Goal: Navigation & Orientation: Find specific page/section

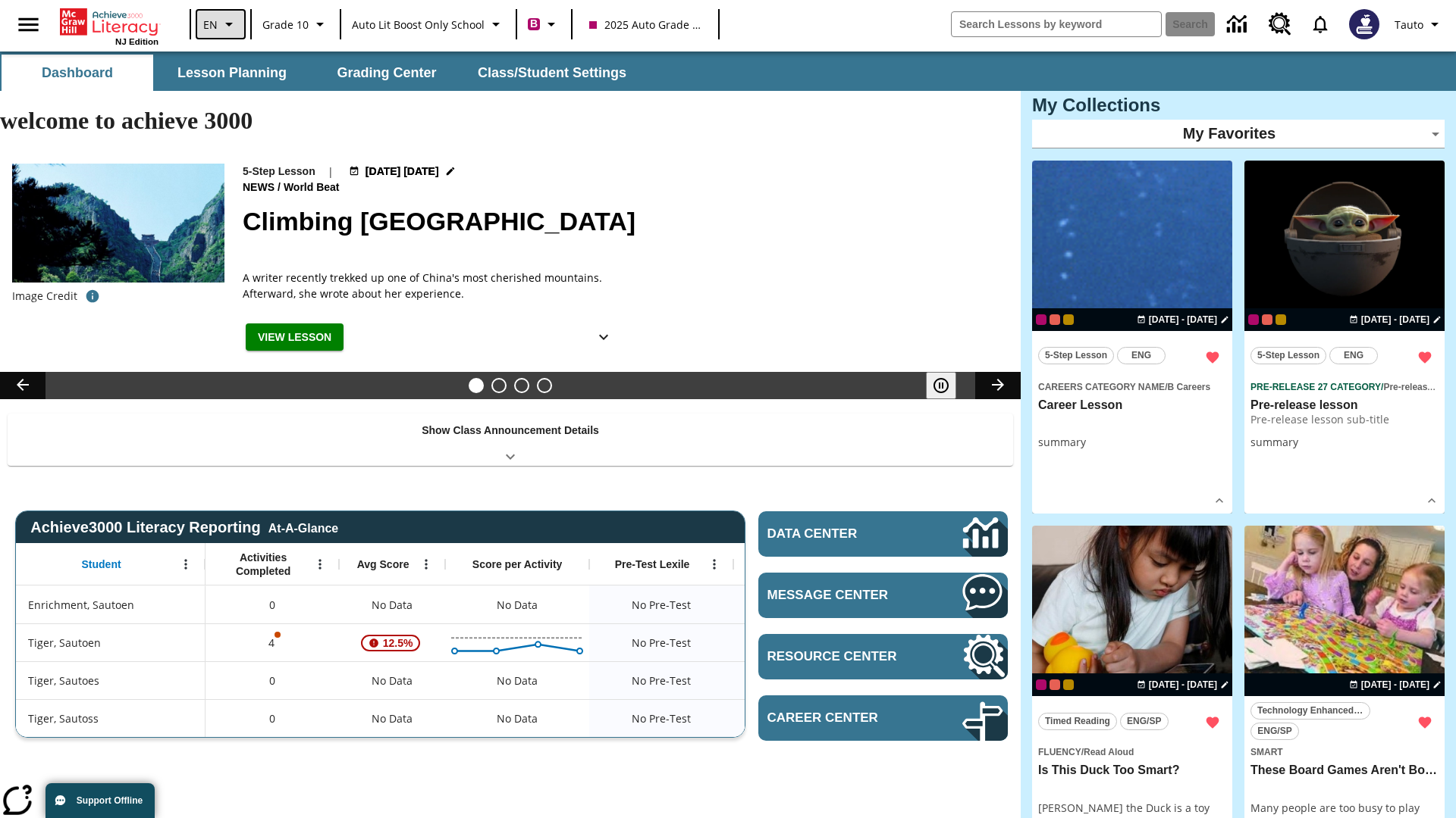
click at [220, 24] on icon "Language: EN, Select a language" at bounding box center [229, 24] width 18 height 18
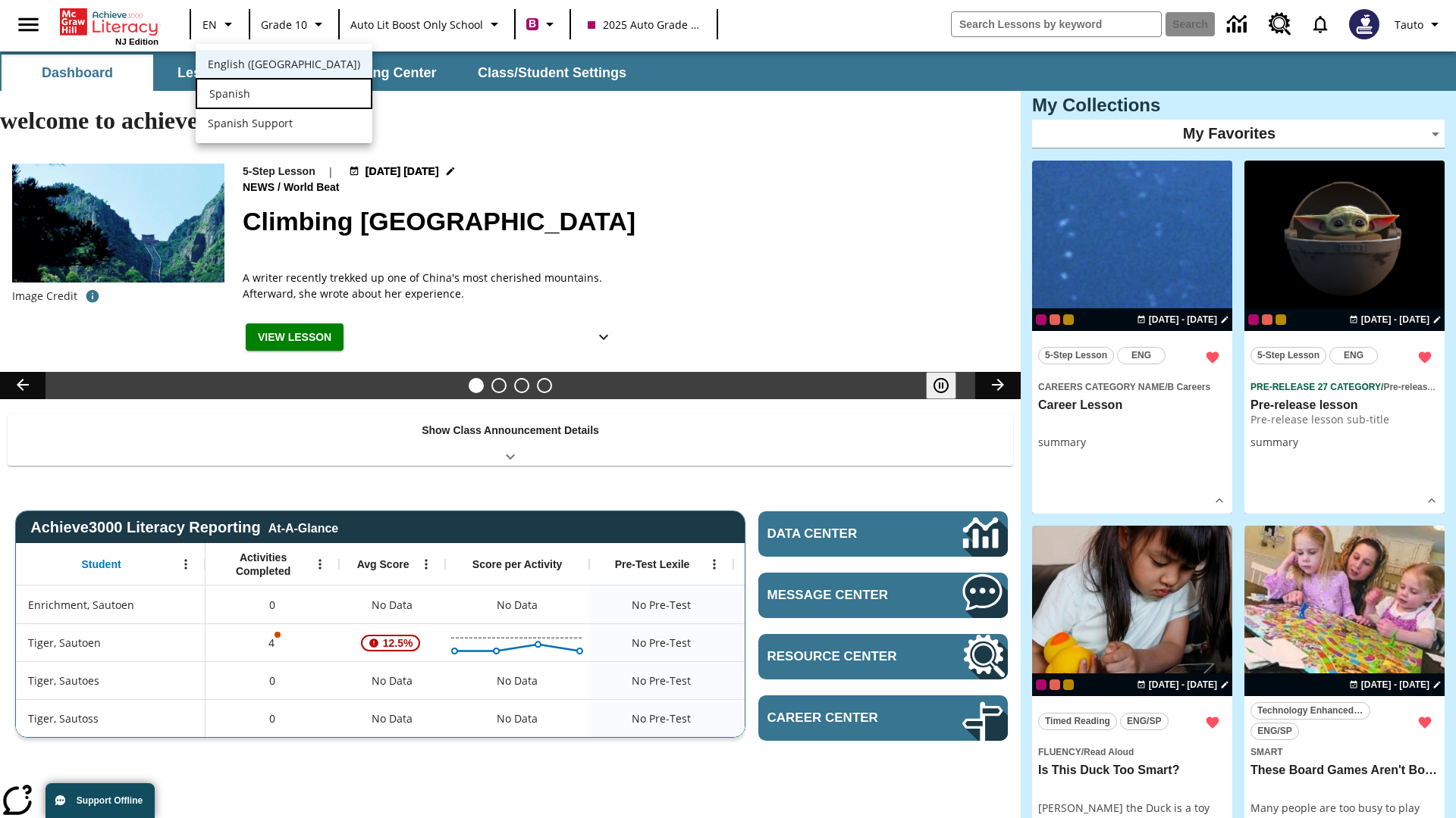
click at [253, 95] on div "Spanish" at bounding box center [284, 93] width 177 height 31
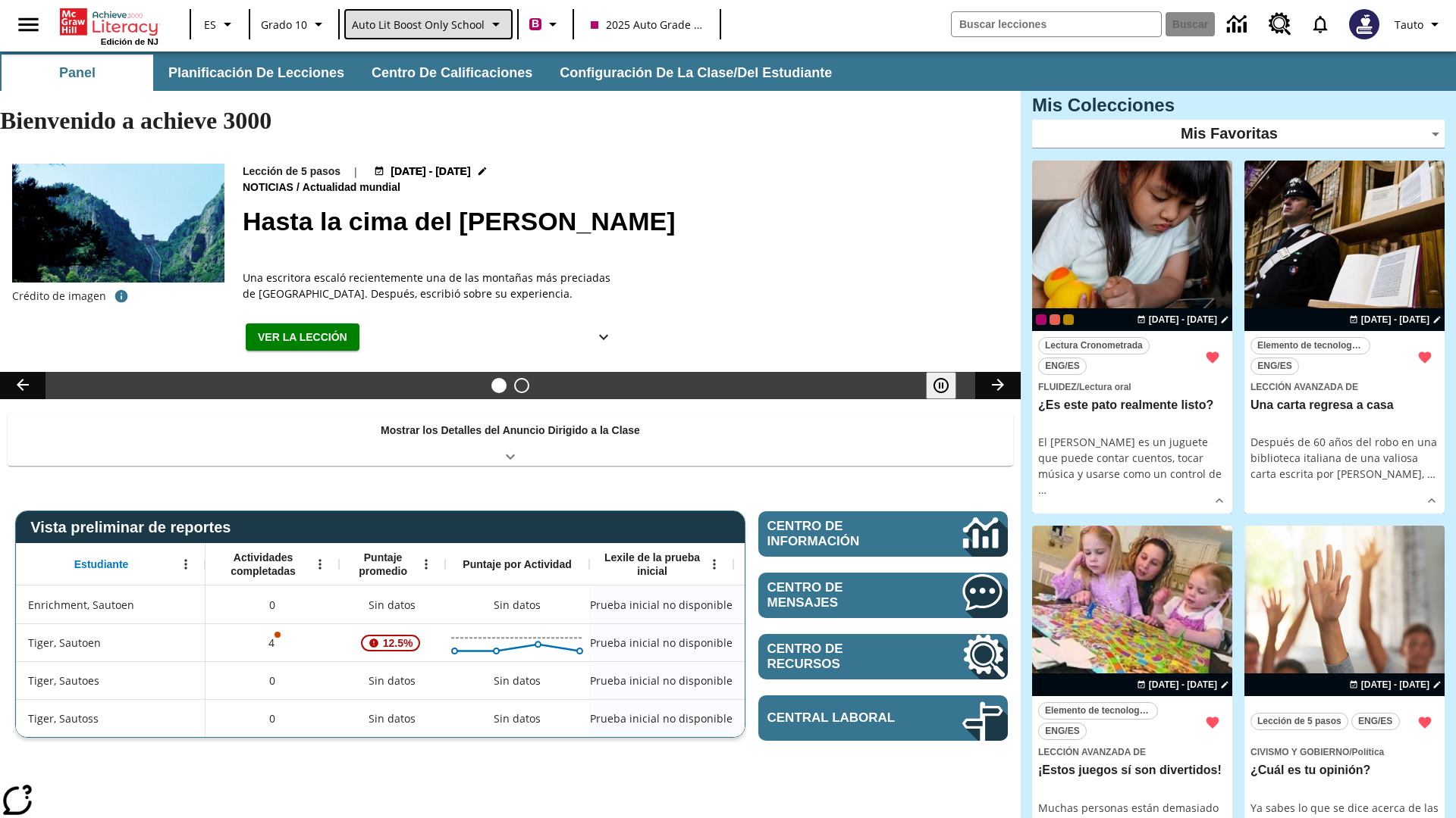
click at [427, 24] on span "Auto Lit Boost only School" at bounding box center [418, 24] width 133 height 16
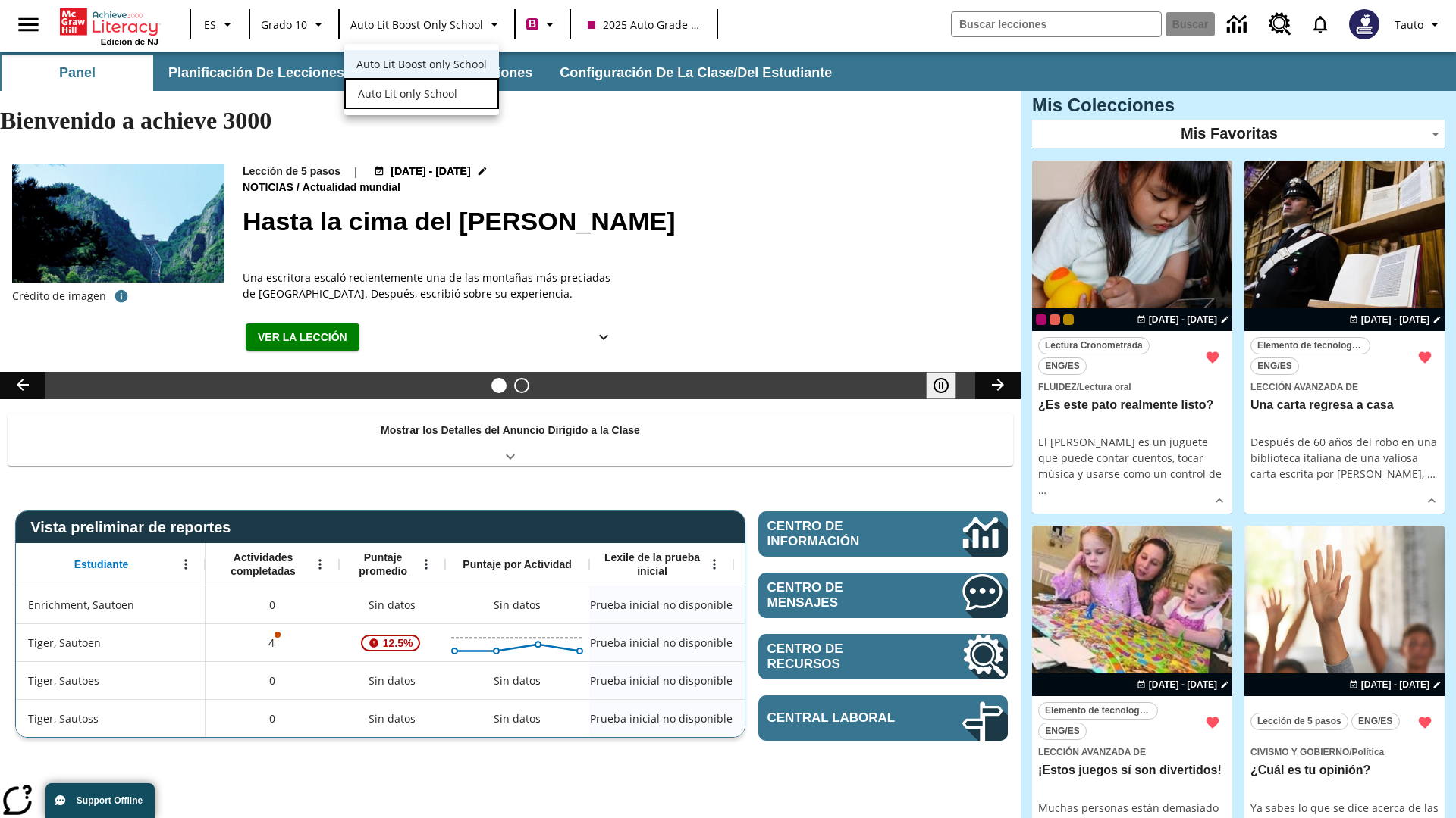
click at [406, 95] on span "Auto Lit only School" at bounding box center [408, 93] width 100 height 16
